Goal: Transaction & Acquisition: Purchase product/service

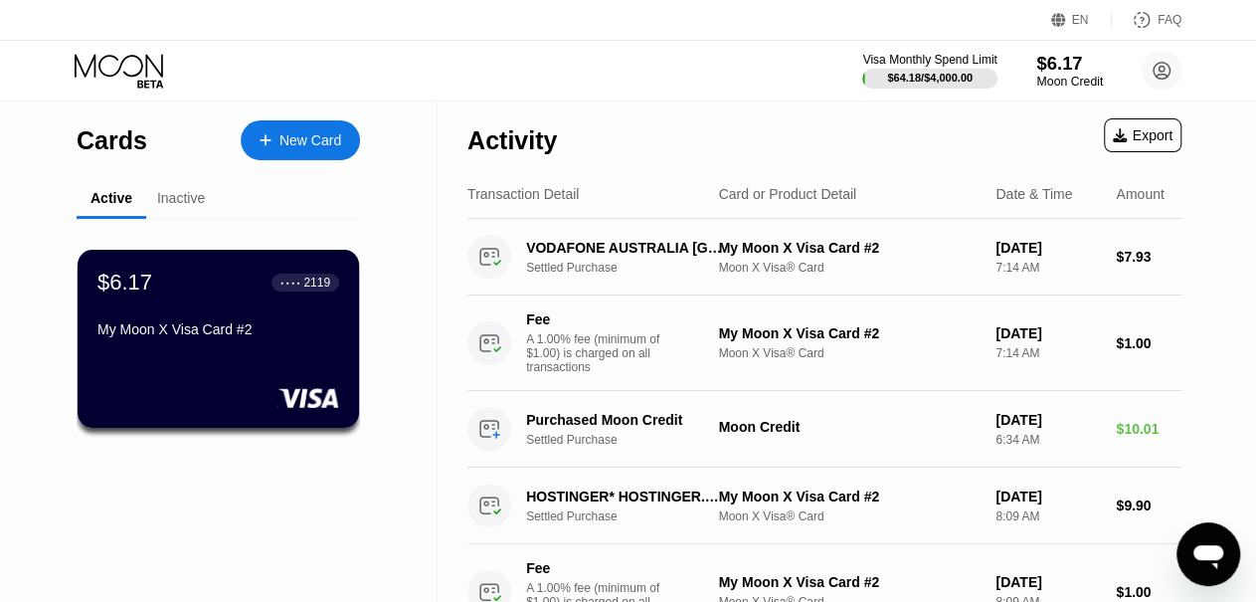
click at [1048, 76] on div "Moon Credit" at bounding box center [1069, 82] width 67 height 14
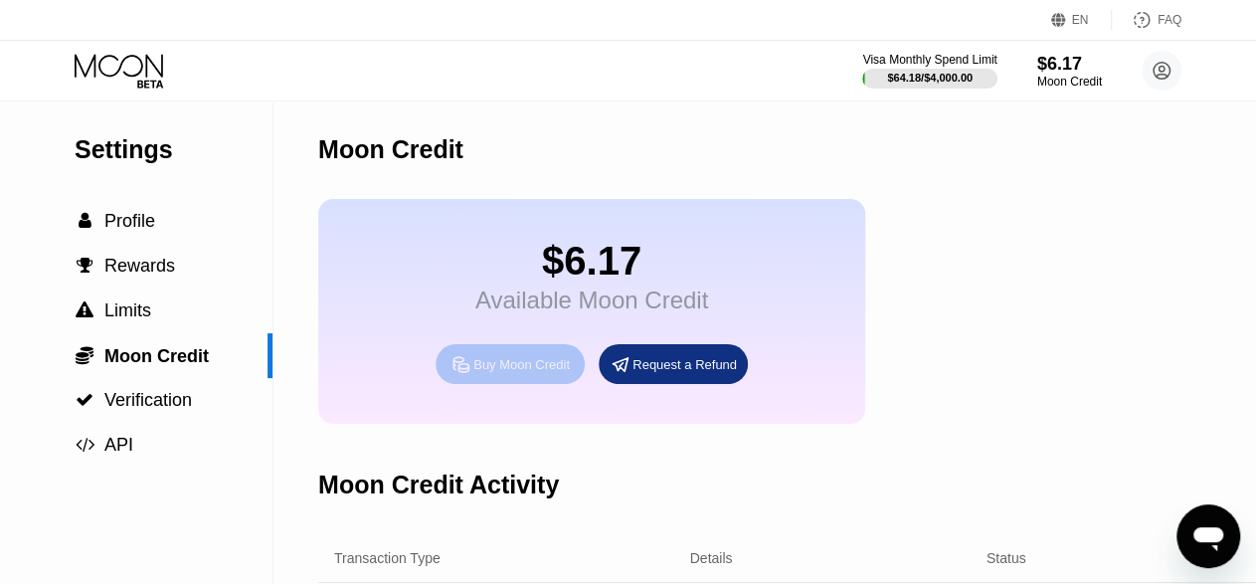
click at [536, 373] on div "Buy Moon Credit" at bounding box center [521, 364] width 96 height 17
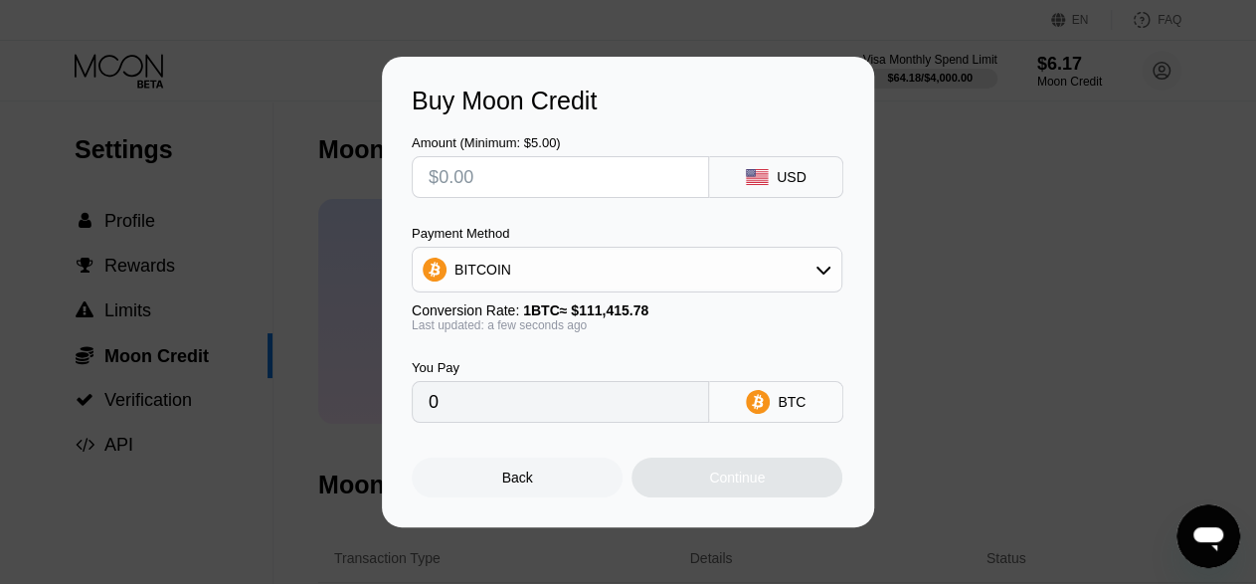
click at [795, 181] on div "USD" at bounding box center [792, 177] width 30 height 16
click at [824, 268] on icon at bounding box center [823, 270] width 16 height 16
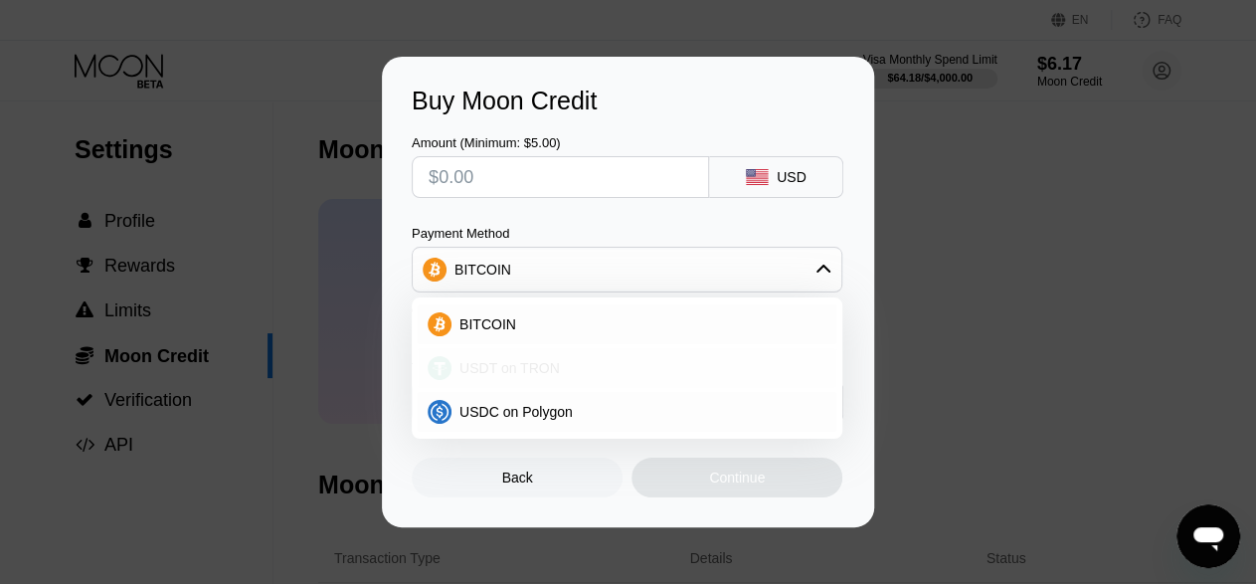
click at [516, 365] on span "USDT on TRON" at bounding box center [509, 368] width 100 height 16
type input "0.00"
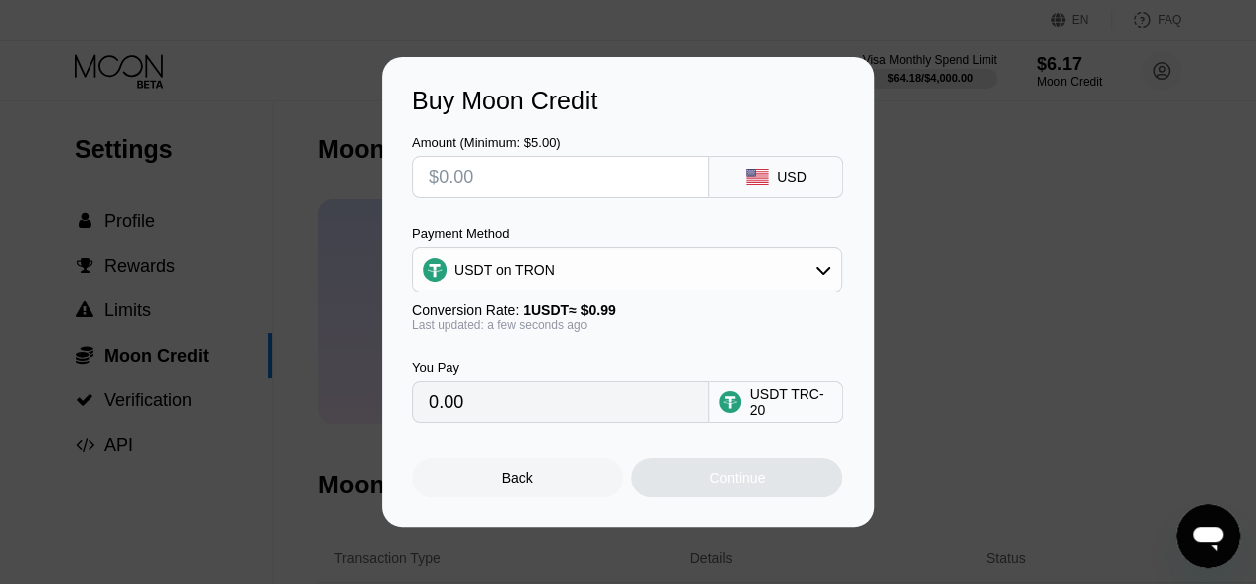
click at [593, 222] on div "Amount (Minimum: $5.00) USD Payment Method USDT on TRON Conversion Rate: 1 USDT…" at bounding box center [628, 268] width 433 height 307
click at [564, 178] on input "text" at bounding box center [561, 177] width 264 height 40
type input "$3"
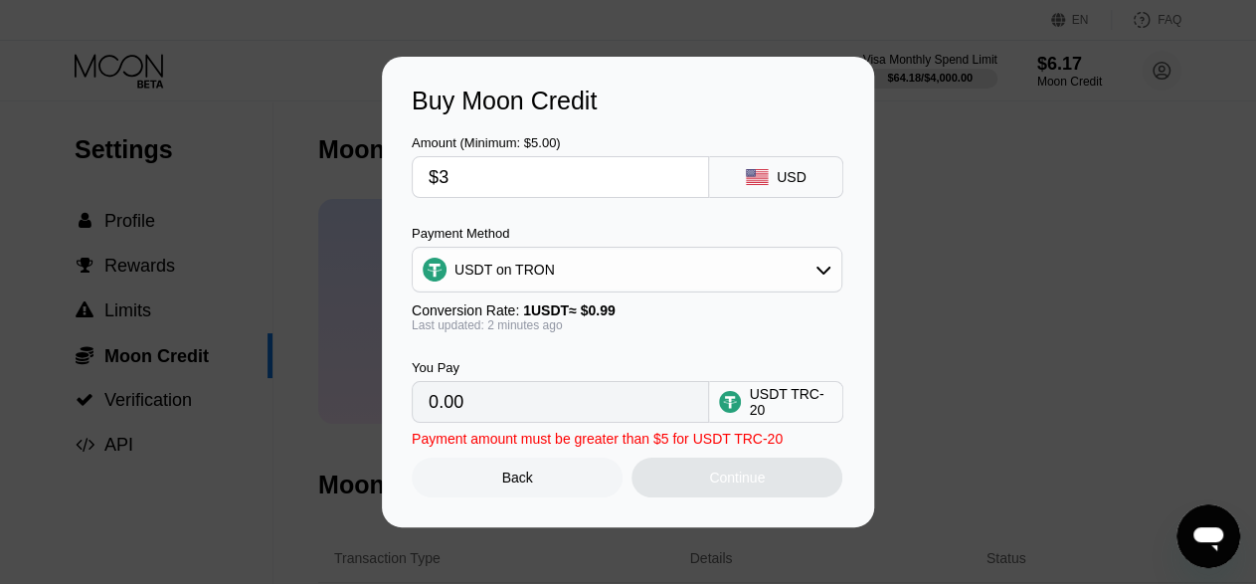
type input "3.03"
type input "$30"
type input "30.30"
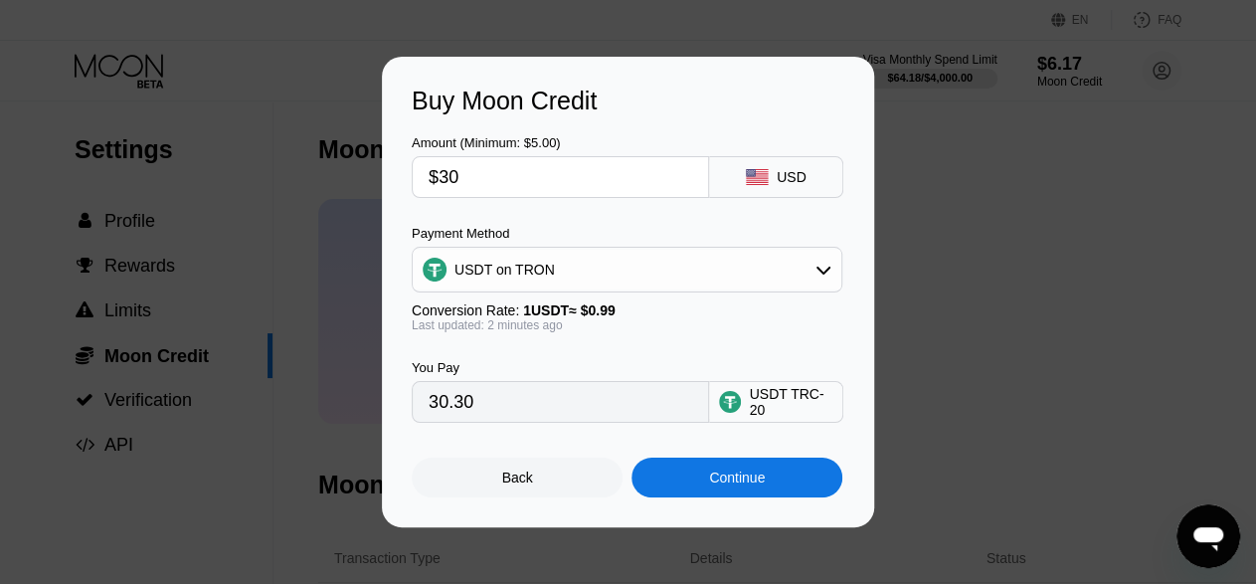
type input "$3"
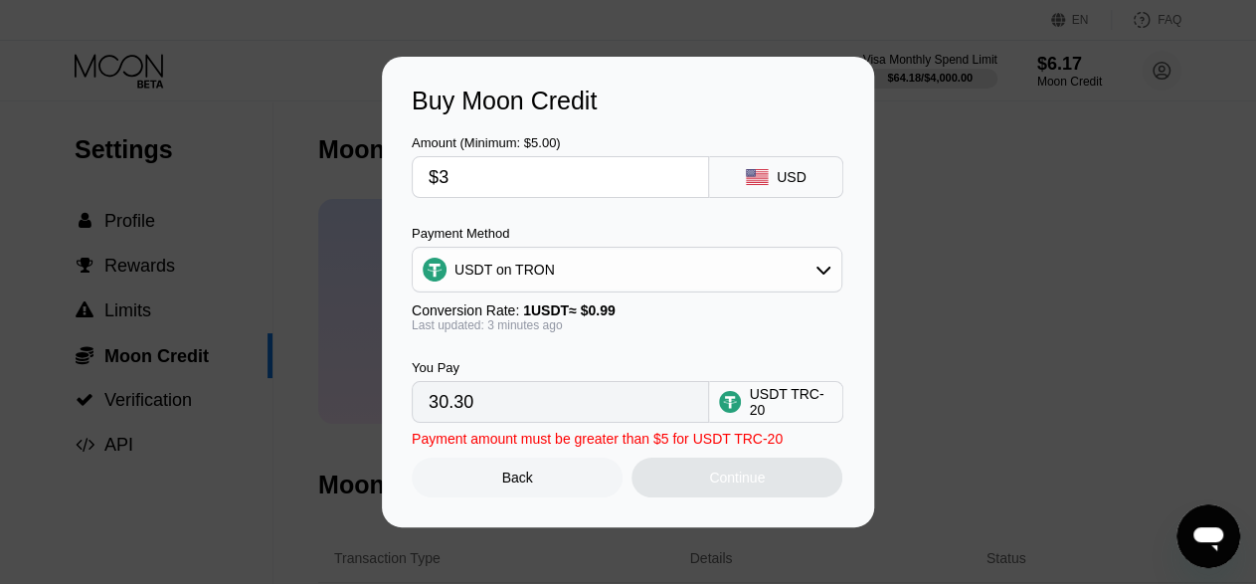
type input "3.03"
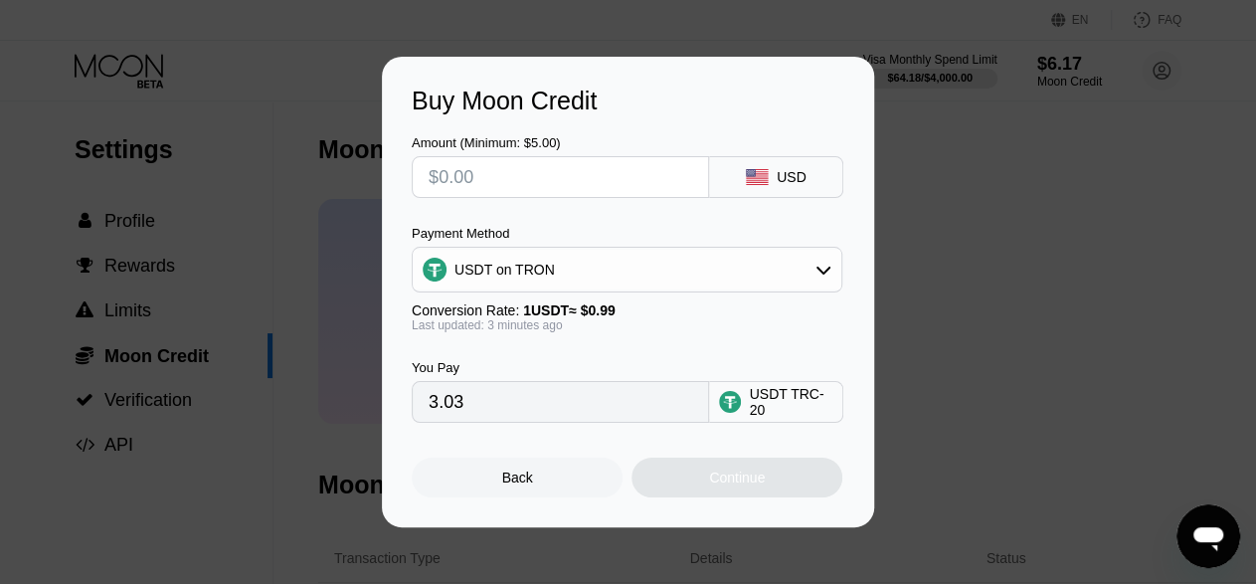
type input "0.00"
type input "$2"
type input "2.02"
type input "$29"
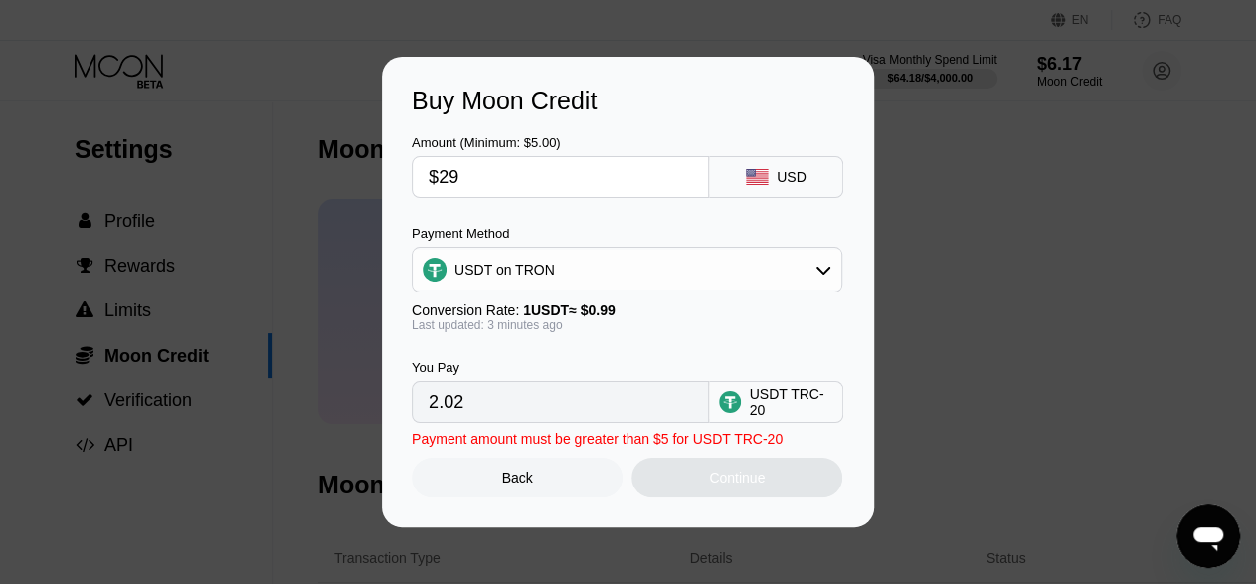
type input "29.29"
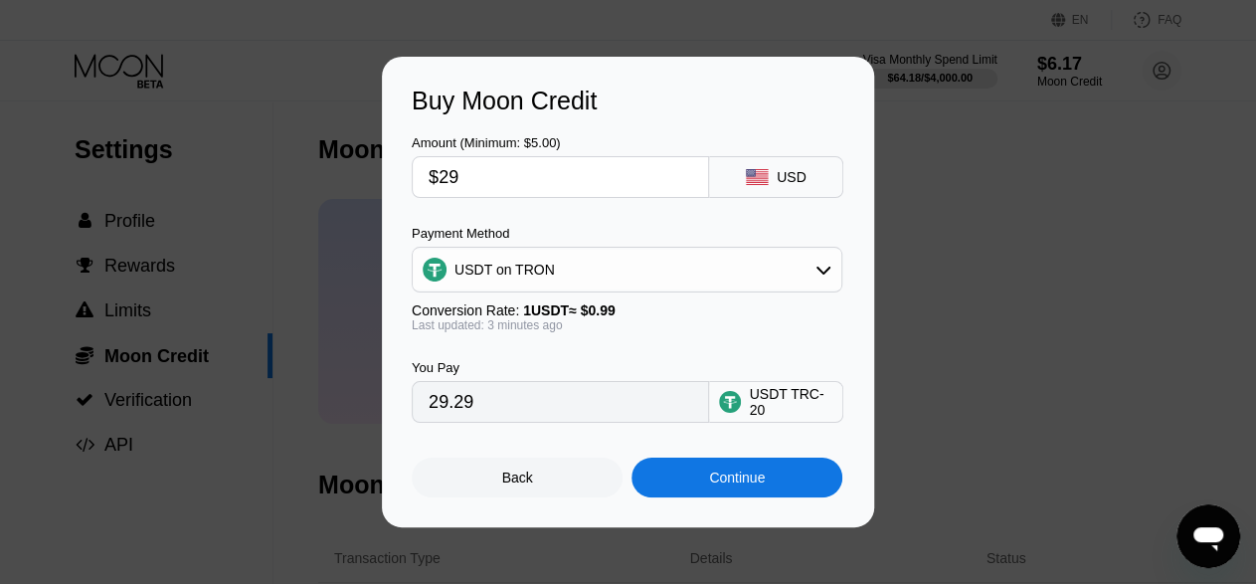
type input "$29"
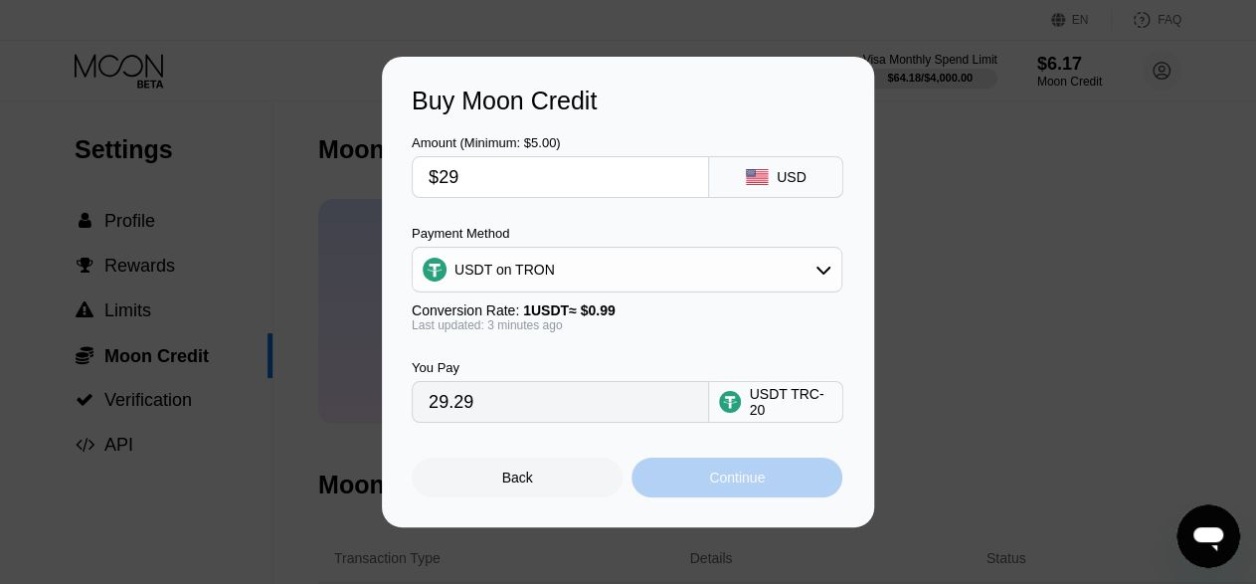
click at [736, 485] on div "Continue" at bounding box center [737, 477] width 56 height 16
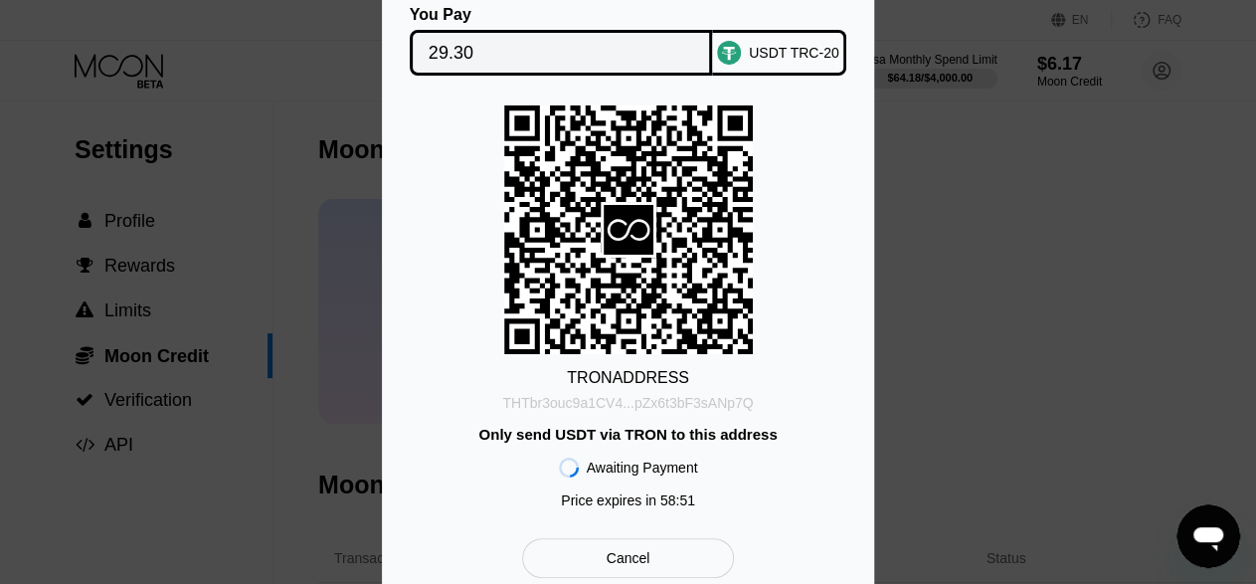
click at [657, 405] on div "THTbr3ouc9a1CV4...pZx6t3bF3sANp7Q" at bounding box center [627, 403] width 251 height 16
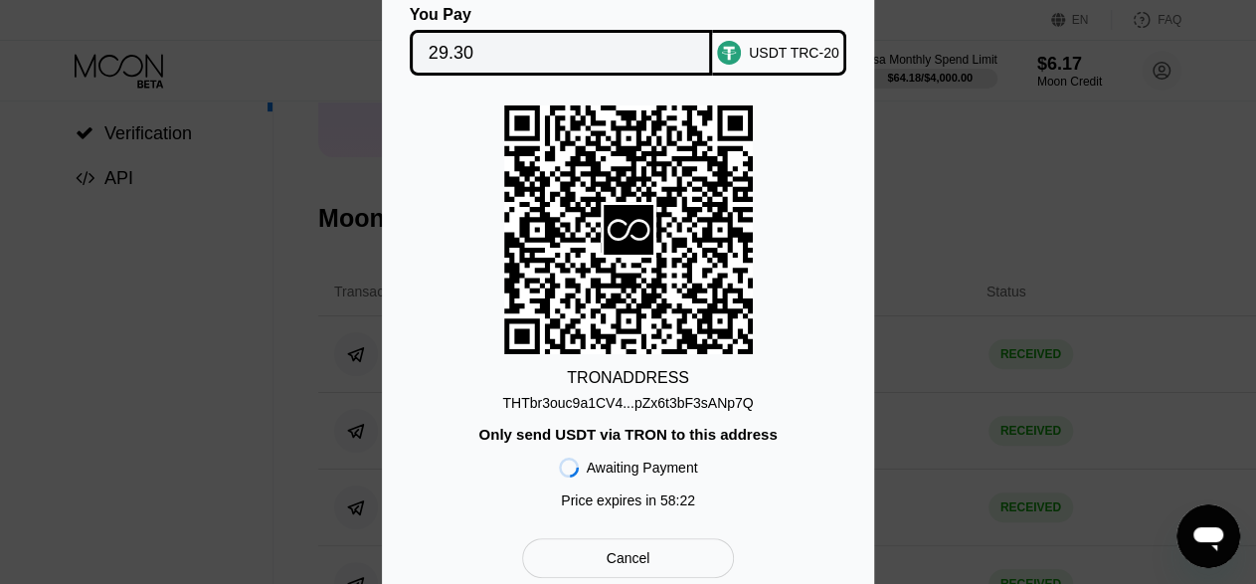
scroll to position [268, 0]
click at [657, 568] on div "Cancel" at bounding box center [628, 558] width 212 height 40
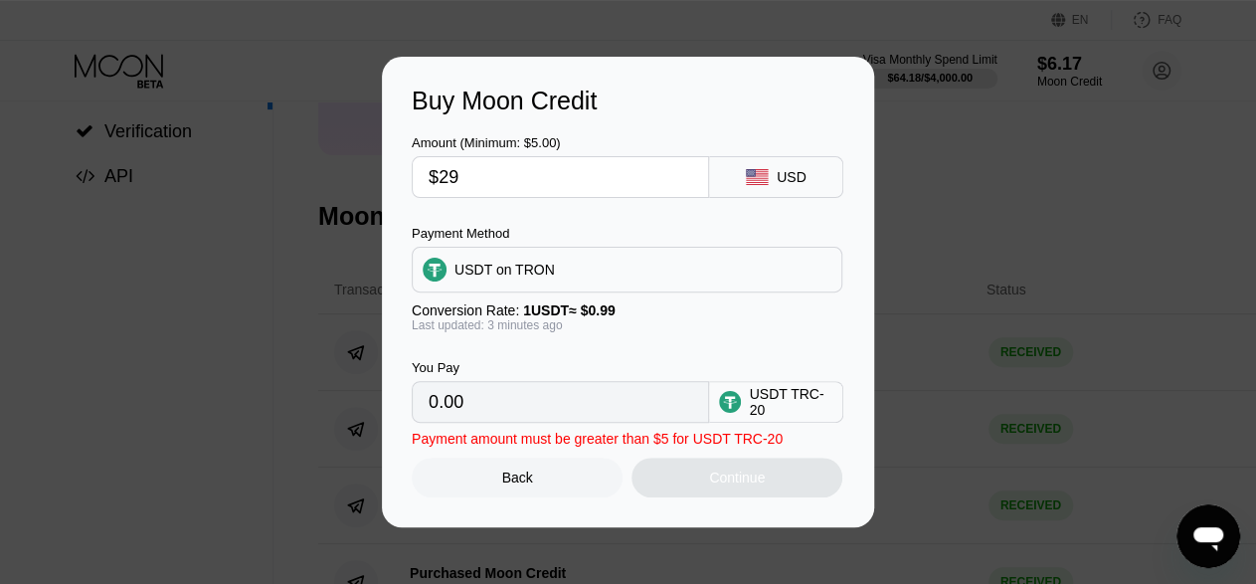
type input "29.29"
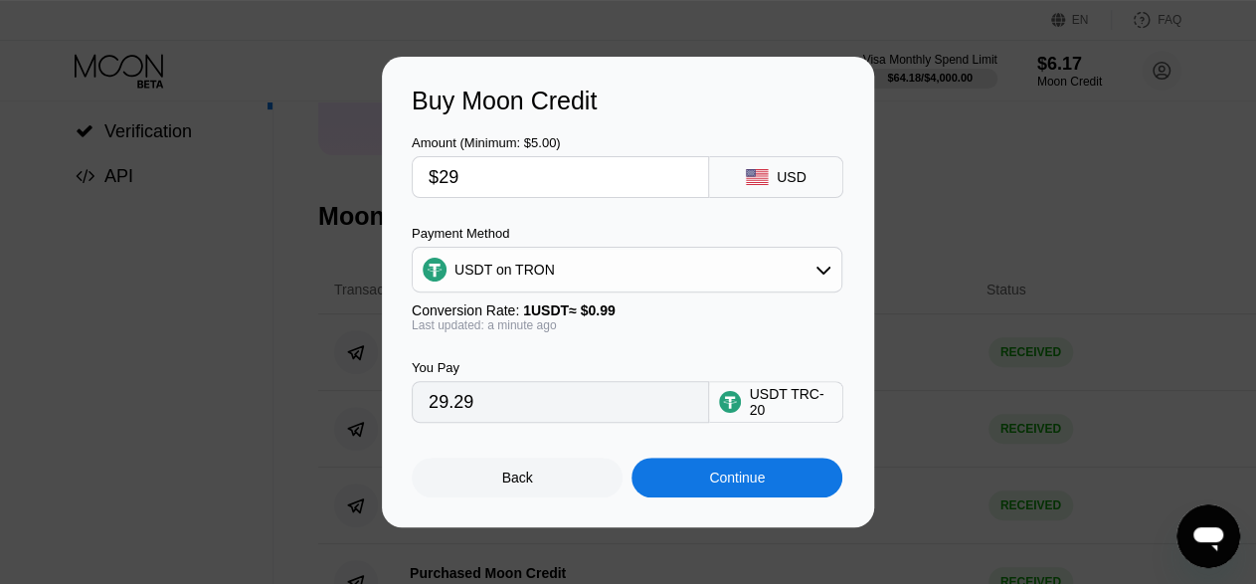
click at [655, 181] on input "$29" at bounding box center [561, 177] width 264 height 40
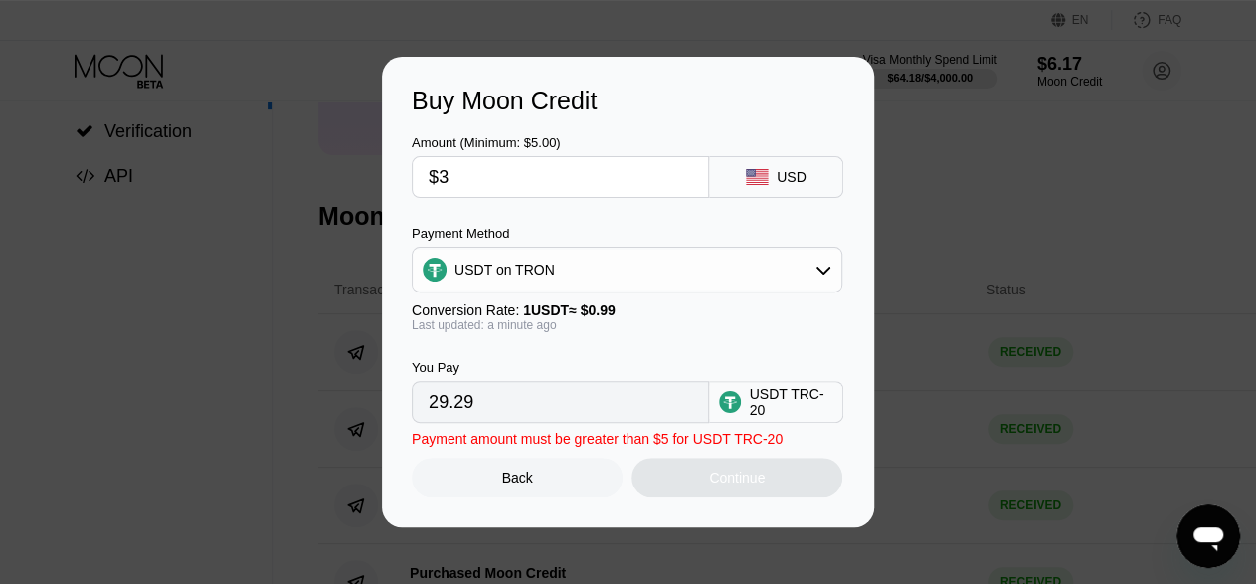
type input "$30"
type input "30.30"
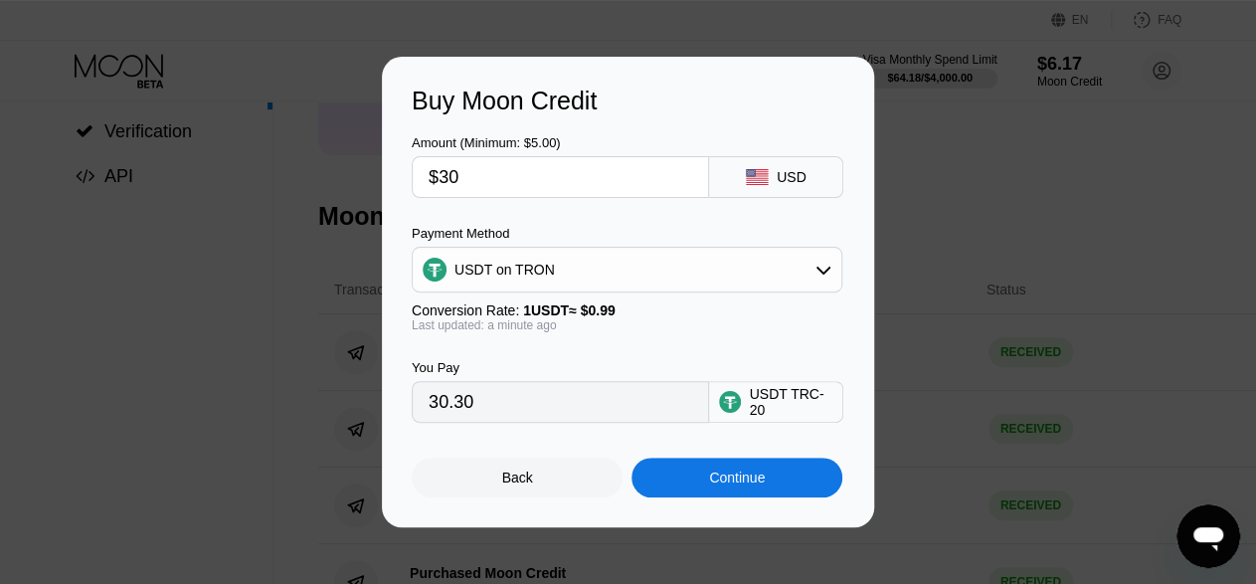
type input "$30"
click at [826, 271] on icon at bounding box center [823, 270] width 14 height 8
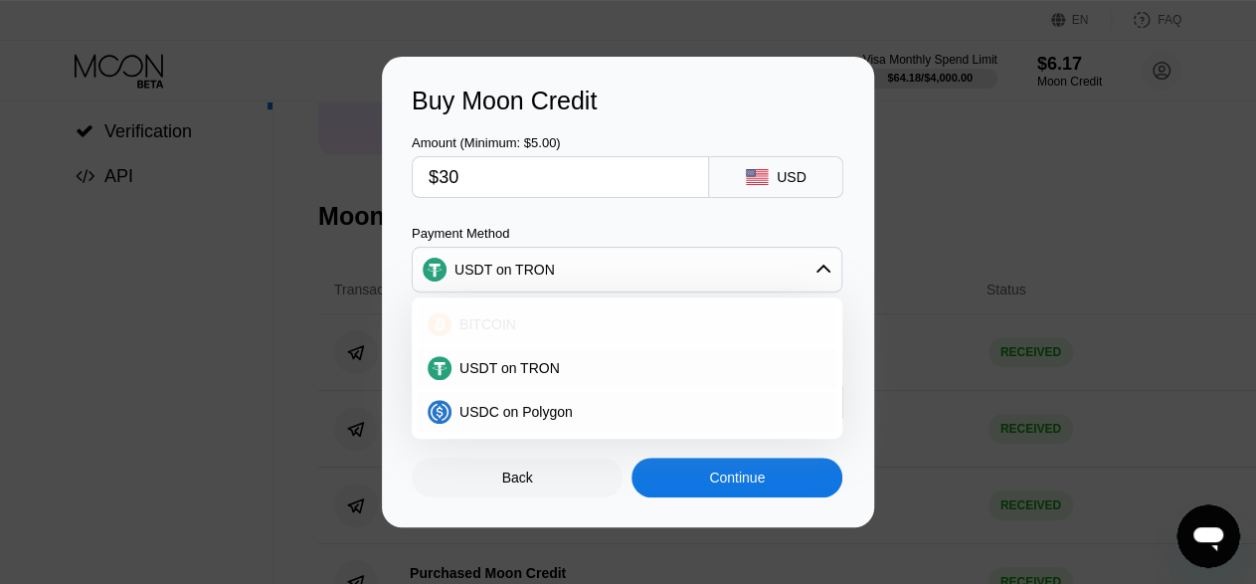
click at [590, 319] on div "BITCOIN" at bounding box center [638, 324] width 375 height 16
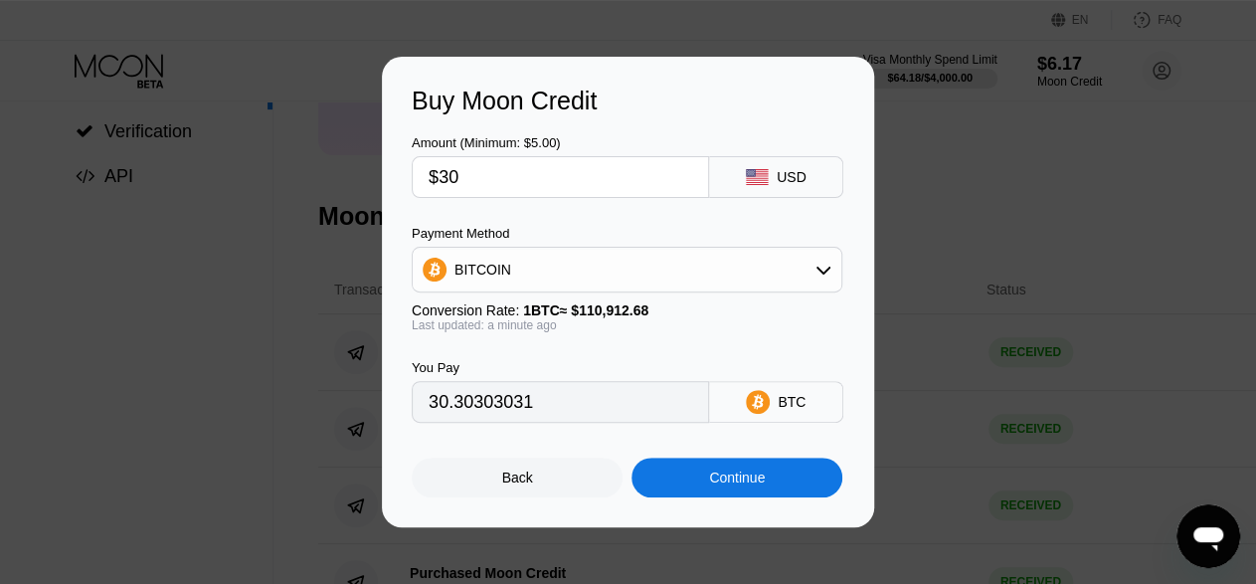
type input "0.00027049"
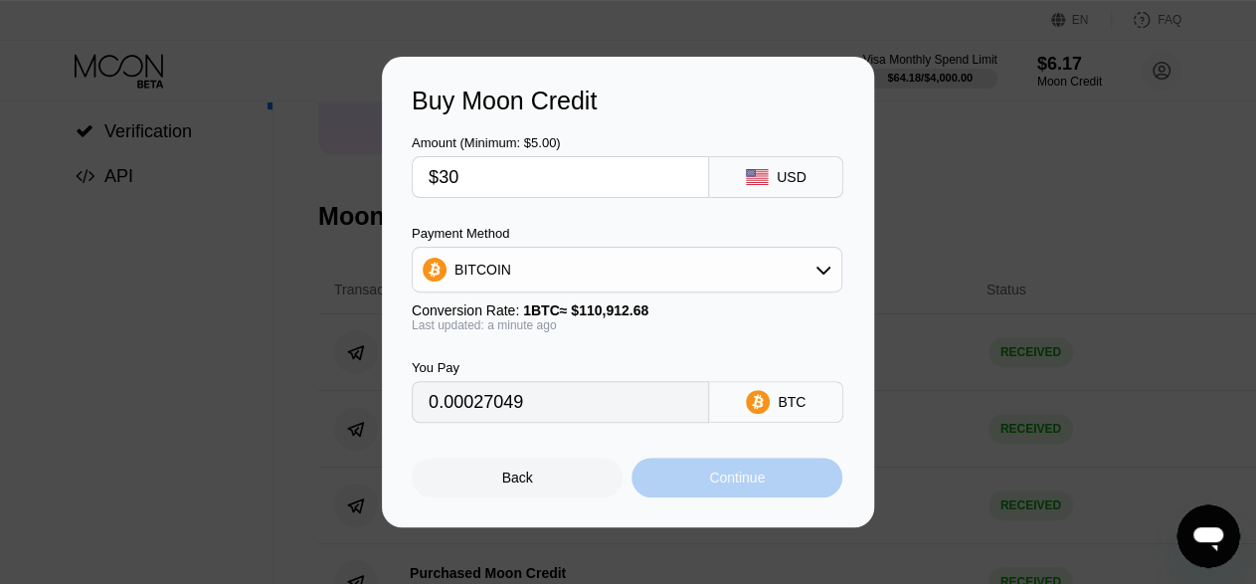
click at [736, 482] on div "Continue" at bounding box center [737, 477] width 56 height 16
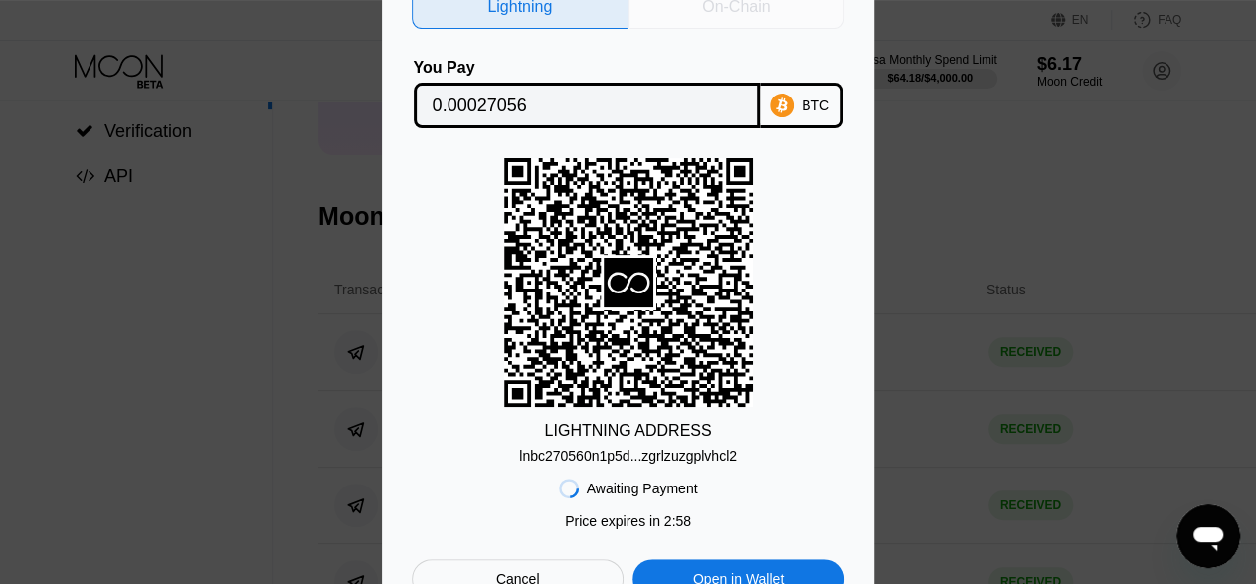
click at [735, 5] on div "On-Chain" at bounding box center [736, 7] width 68 height 20
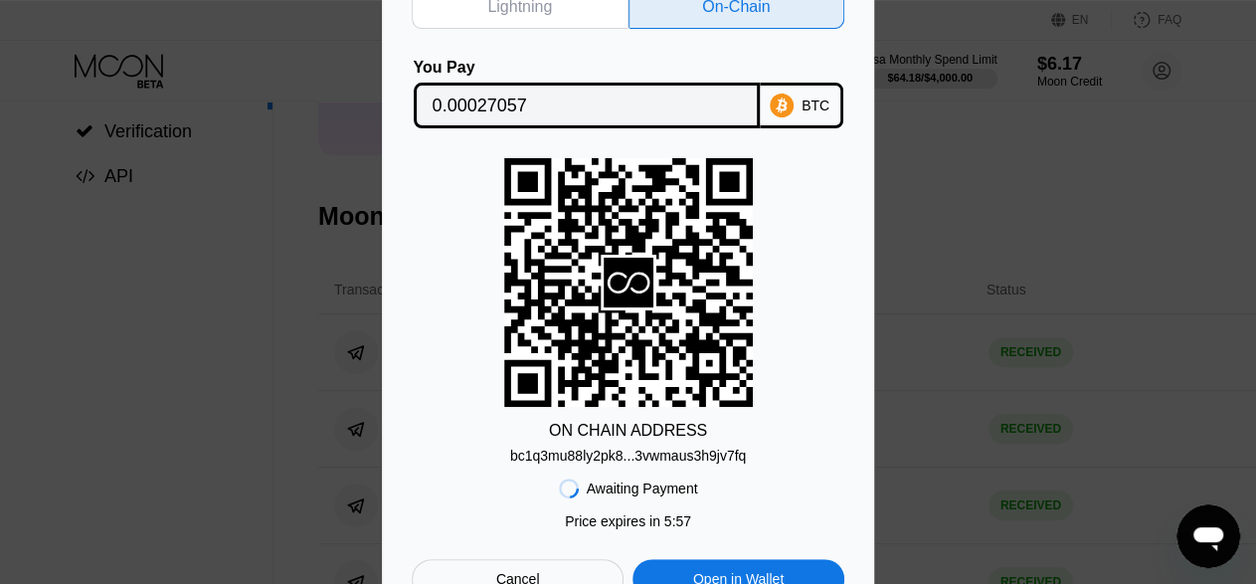
click at [656, 463] on div "bc1q3mu88ly2pk8...3vwmaus3h9jv7fq" at bounding box center [628, 455] width 236 height 16
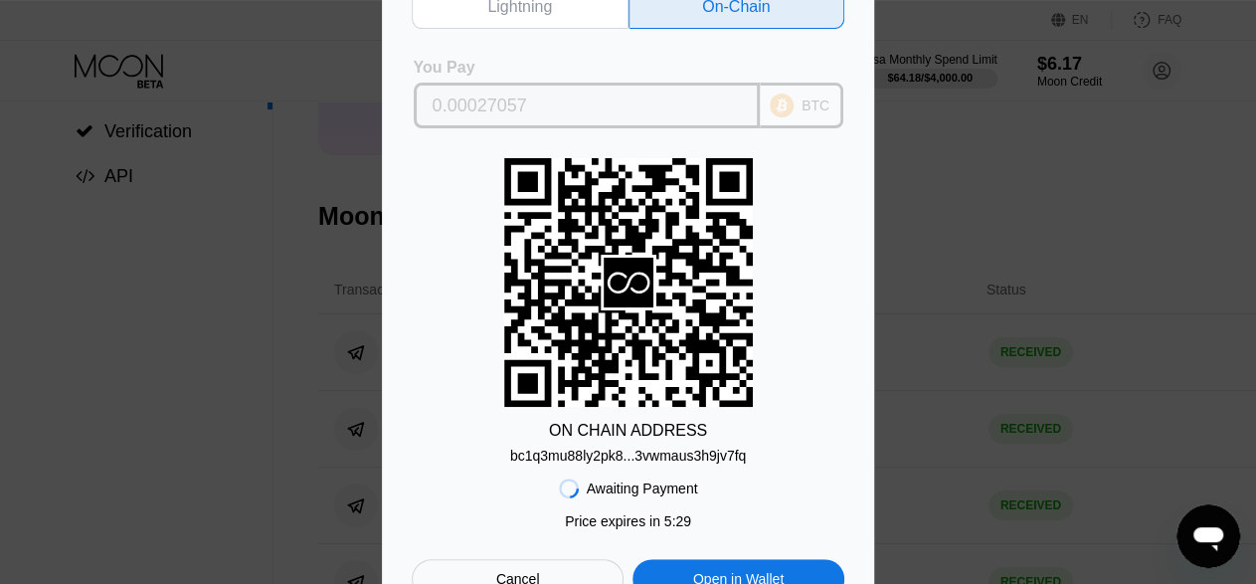
click at [439, 102] on input "0.00027057" at bounding box center [587, 106] width 308 height 40
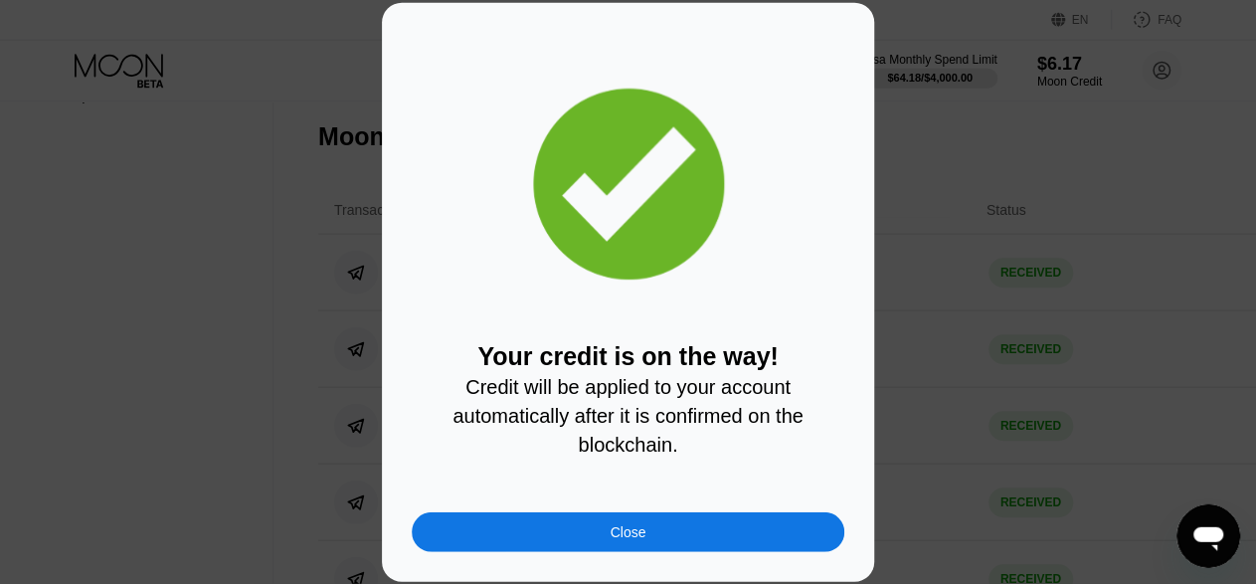
scroll to position [338, 0]
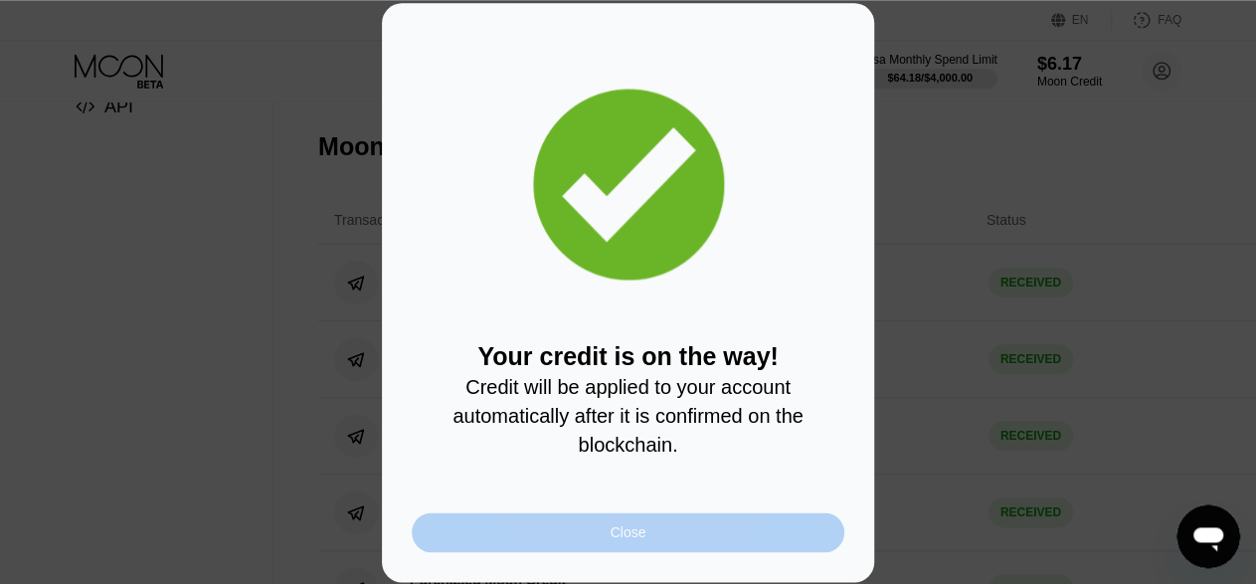
click at [641, 540] on div "Close" at bounding box center [629, 532] width 36 height 16
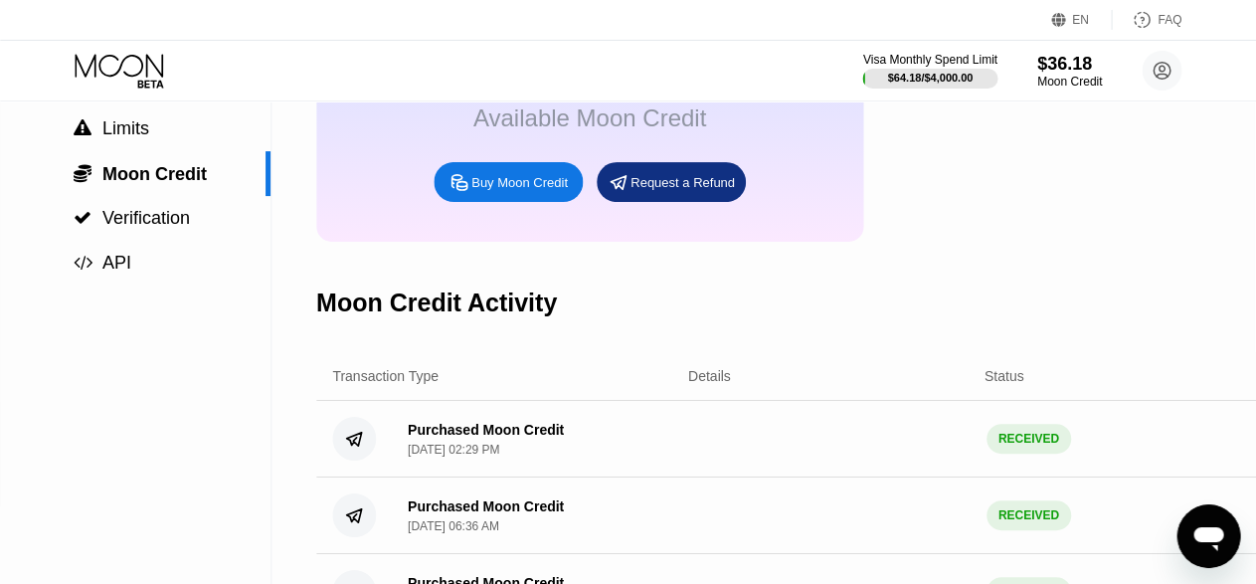
scroll to position [0, 10]
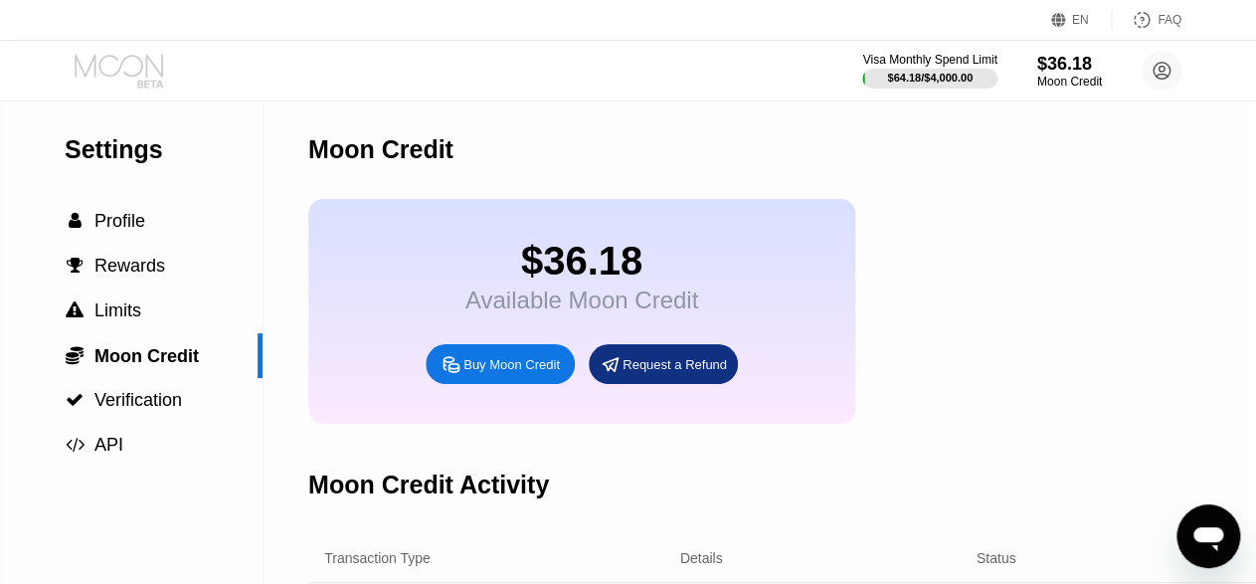
click at [105, 69] on icon at bounding box center [121, 71] width 92 height 35
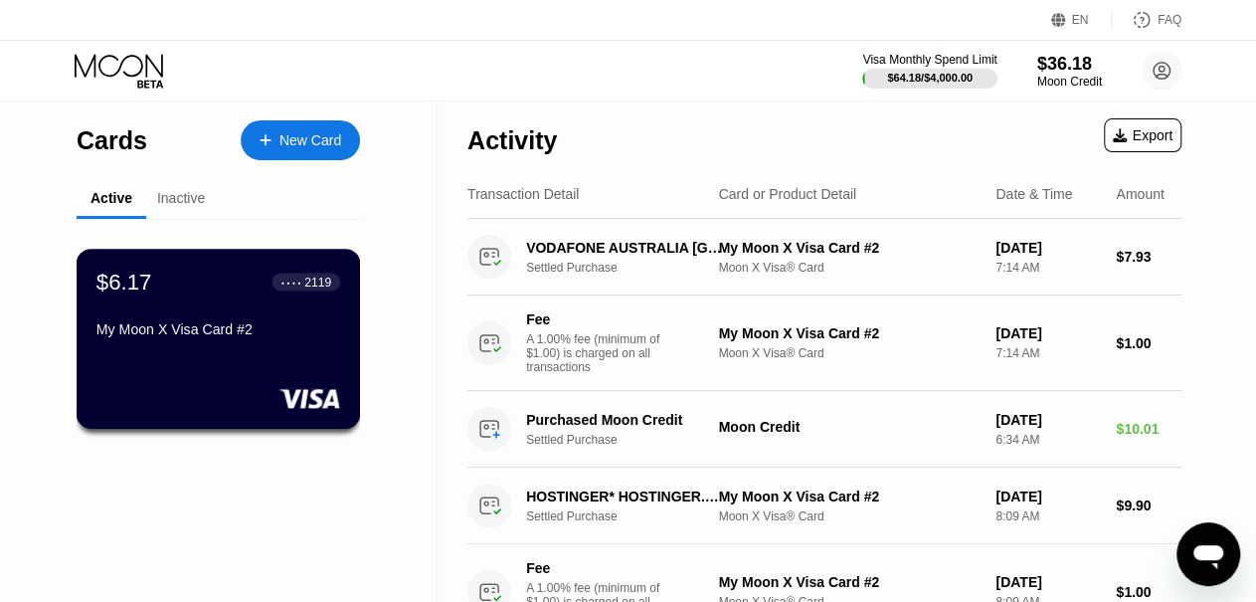
click at [240, 373] on div "$6.17 ● ● ● ● 2119 My Moon X Visa Card #2" at bounding box center [219, 339] width 284 height 180
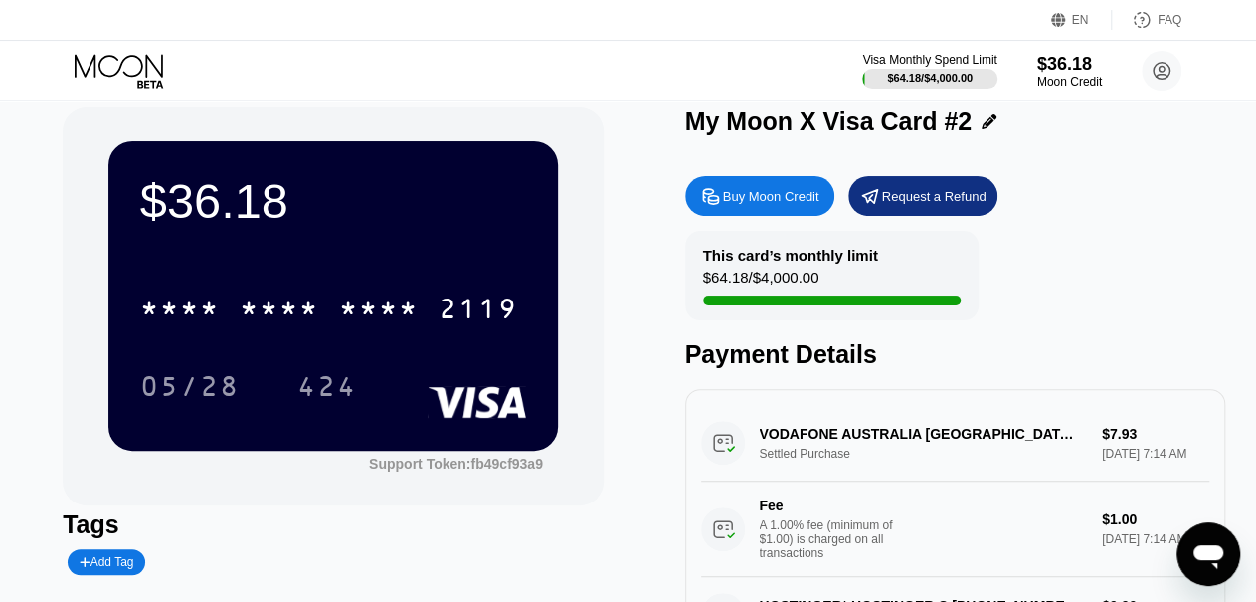
scroll to position [25, 0]
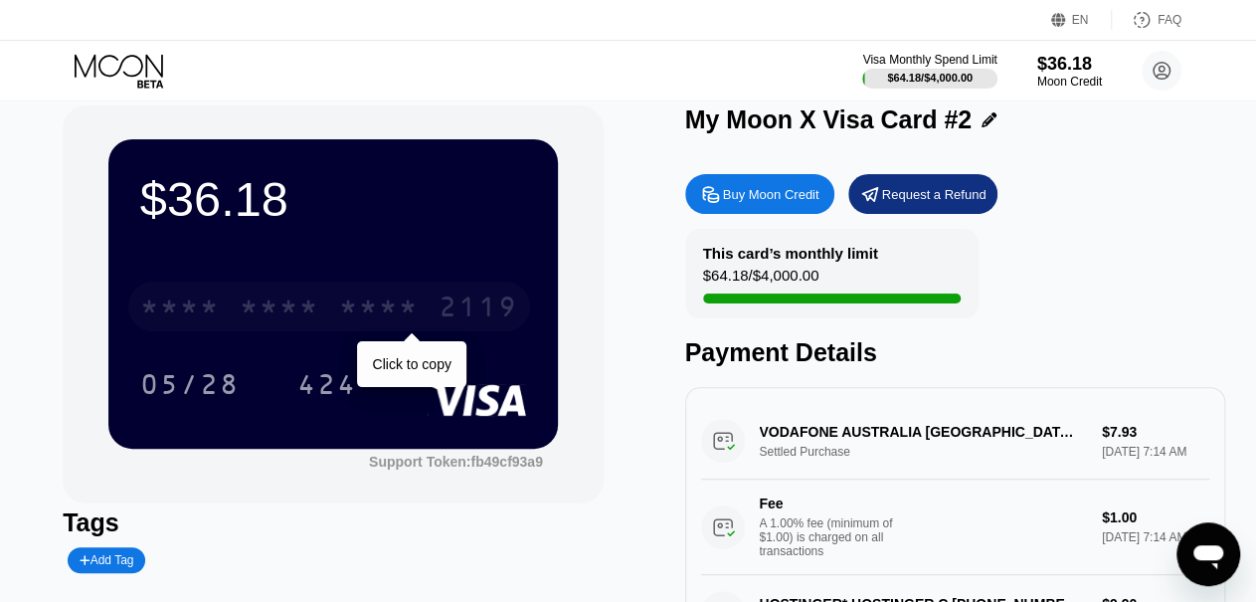
click at [344, 310] on div "* * * *" at bounding box center [379, 309] width 80 height 32
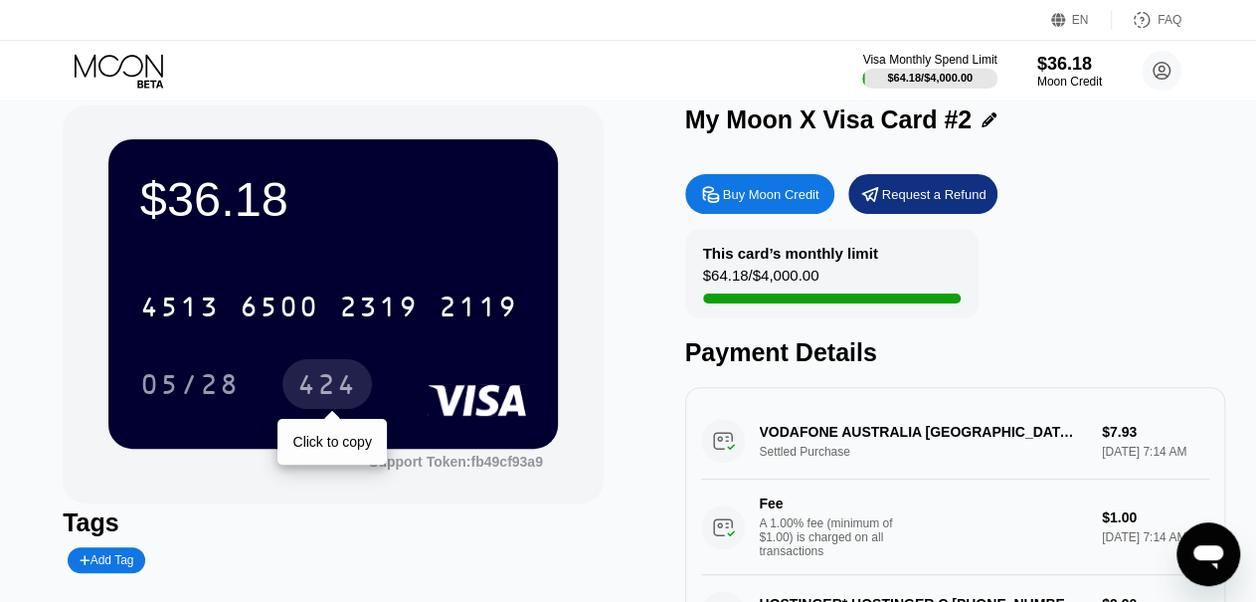
click at [315, 383] on div "424" at bounding box center [327, 387] width 60 height 32
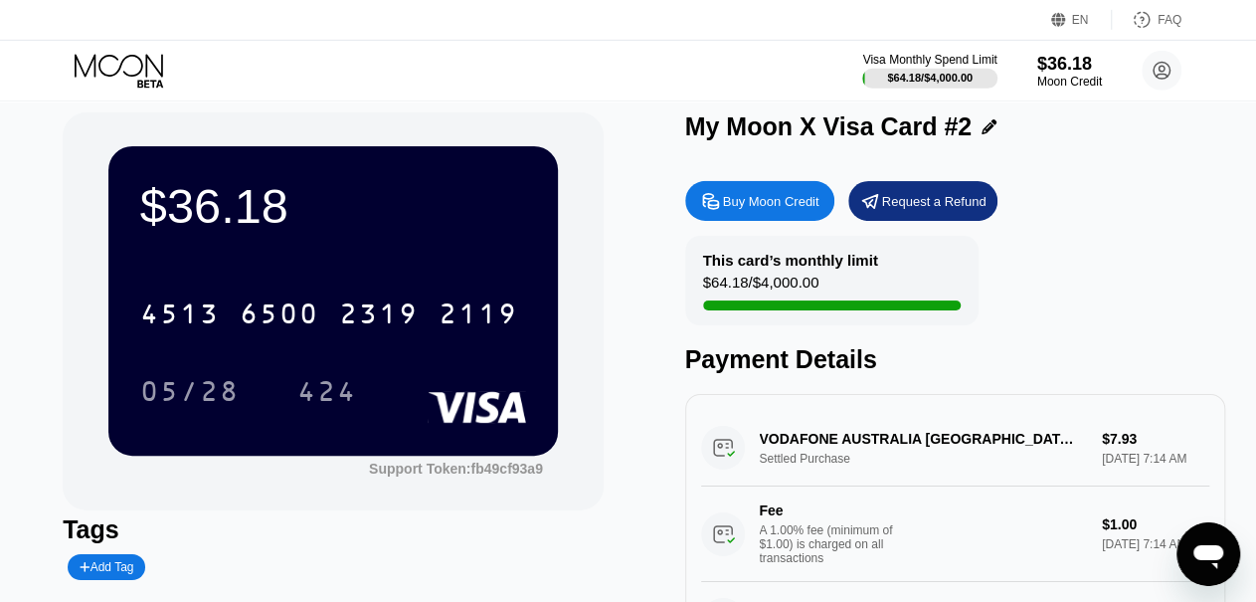
scroll to position [0, 0]
